Goal: Task Accomplishment & Management: Manage account settings

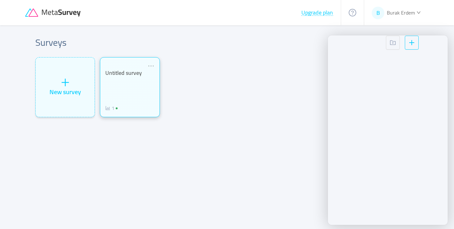
click at [131, 97] on div "Untitled survey 1" at bounding box center [129, 90] width 49 height 42
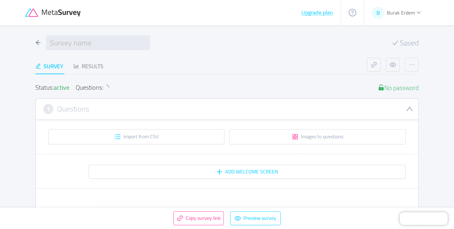
click at [148, 72] on div "Survey Results" at bounding box center [201, 66] width 332 height 17
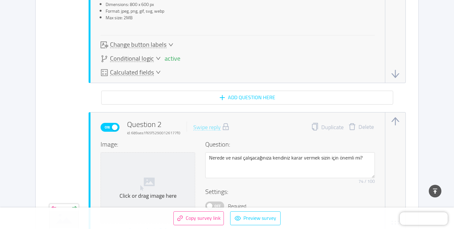
scroll to position [2675, 0]
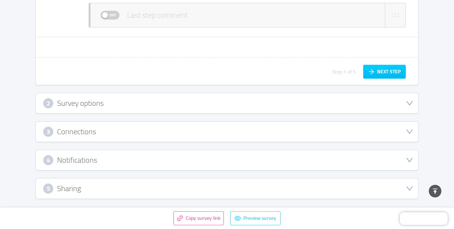
click at [106, 191] on div "5 Sharing" at bounding box center [227, 188] width 368 height 10
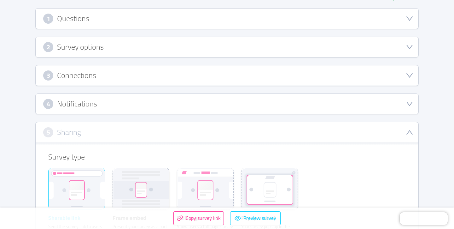
scroll to position [87, 0]
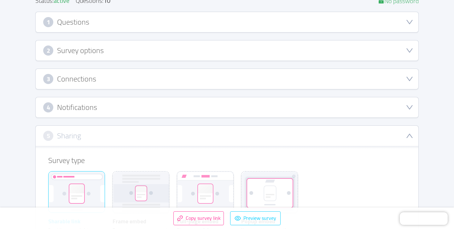
click at [113, 81] on div "3 Connections" at bounding box center [227, 79] width 368 height 10
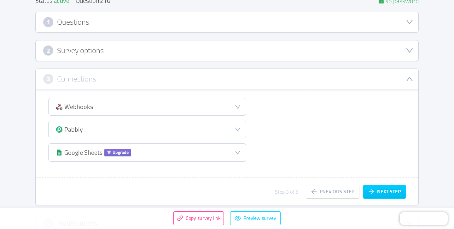
click at [112, 111] on div "Webhooks" at bounding box center [147, 106] width 197 height 17
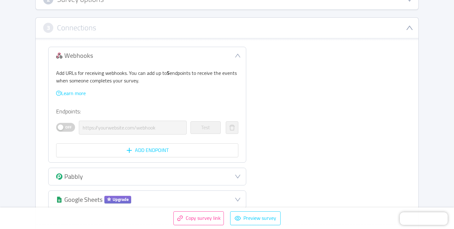
scroll to position [160, 0]
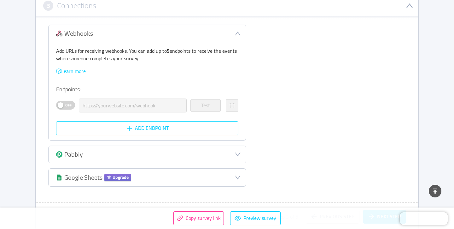
click at [106, 131] on button "Add Endpoint" at bounding box center [147, 128] width 182 height 14
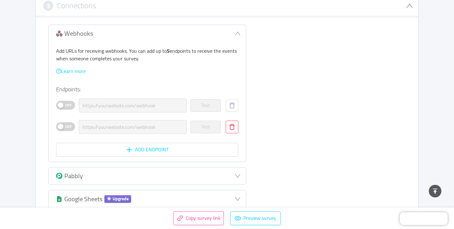
click at [228, 124] on button "button" at bounding box center [232, 126] width 13 height 13
click at [257, 107] on button "Delete" at bounding box center [266, 106] width 24 height 10
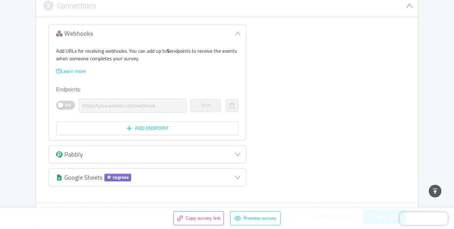
click at [68, 106] on span "Off" at bounding box center [68, 105] width 9 height 8
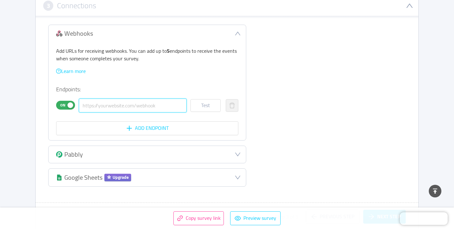
click at [108, 106] on input "text" at bounding box center [133, 105] width 108 height 14
click at [69, 89] on p "Endpoints:" at bounding box center [147, 89] width 182 height 9
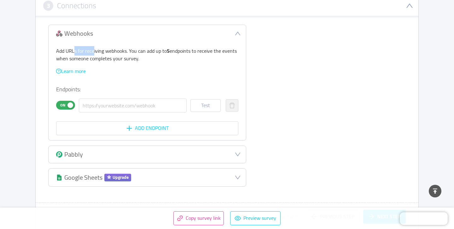
drag, startPoint x: 71, startPoint y: 52, endPoint x: 91, endPoint y: 52, distance: 20.5
click at [91, 52] on p "Add URLs for receiving webhooks. You can add up to 5 endpoints to receive the e…" at bounding box center [147, 54] width 182 height 15
drag, startPoint x: 105, startPoint y: 52, endPoint x: 146, endPoint y: 52, distance: 41.3
click at [146, 52] on p "Add URLs for receiving webhooks. You can add up to 5 endpoints to receive the e…" at bounding box center [147, 54] width 182 height 15
click at [147, 52] on p "Add URLs for receiving webhooks. You can add up to 5 endpoints to receive the e…" at bounding box center [147, 54] width 182 height 15
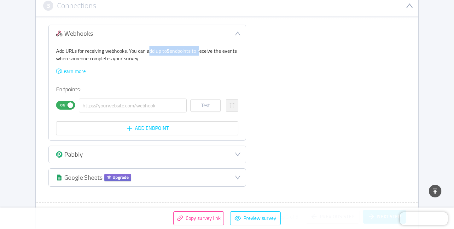
drag, startPoint x: 147, startPoint y: 52, endPoint x: 197, endPoint y: 53, distance: 50.5
click at [197, 53] on p "Add URLs for receiving webhooks. You can add up to 5 endpoints to receive the e…" at bounding box center [147, 54] width 182 height 15
drag, startPoint x: 205, startPoint y: 54, endPoint x: 236, endPoint y: 54, distance: 30.9
click at [235, 54] on p "Add URLs for receiving webhooks. You can add up to 5 endpoints to receive the e…" at bounding box center [147, 54] width 182 height 15
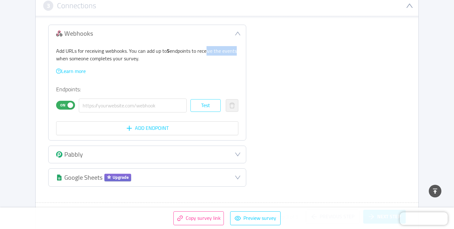
click at [204, 101] on button "Test" at bounding box center [205, 105] width 30 height 13
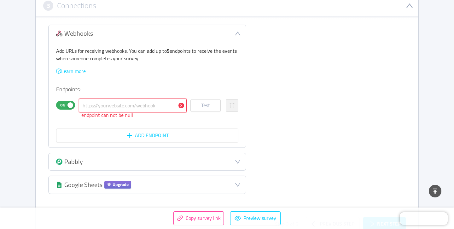
click at [182, 107] on input "text" at bounding box center [133, 105] width 108 height 14
